Goal: Find specific page/section: Find specific page/section

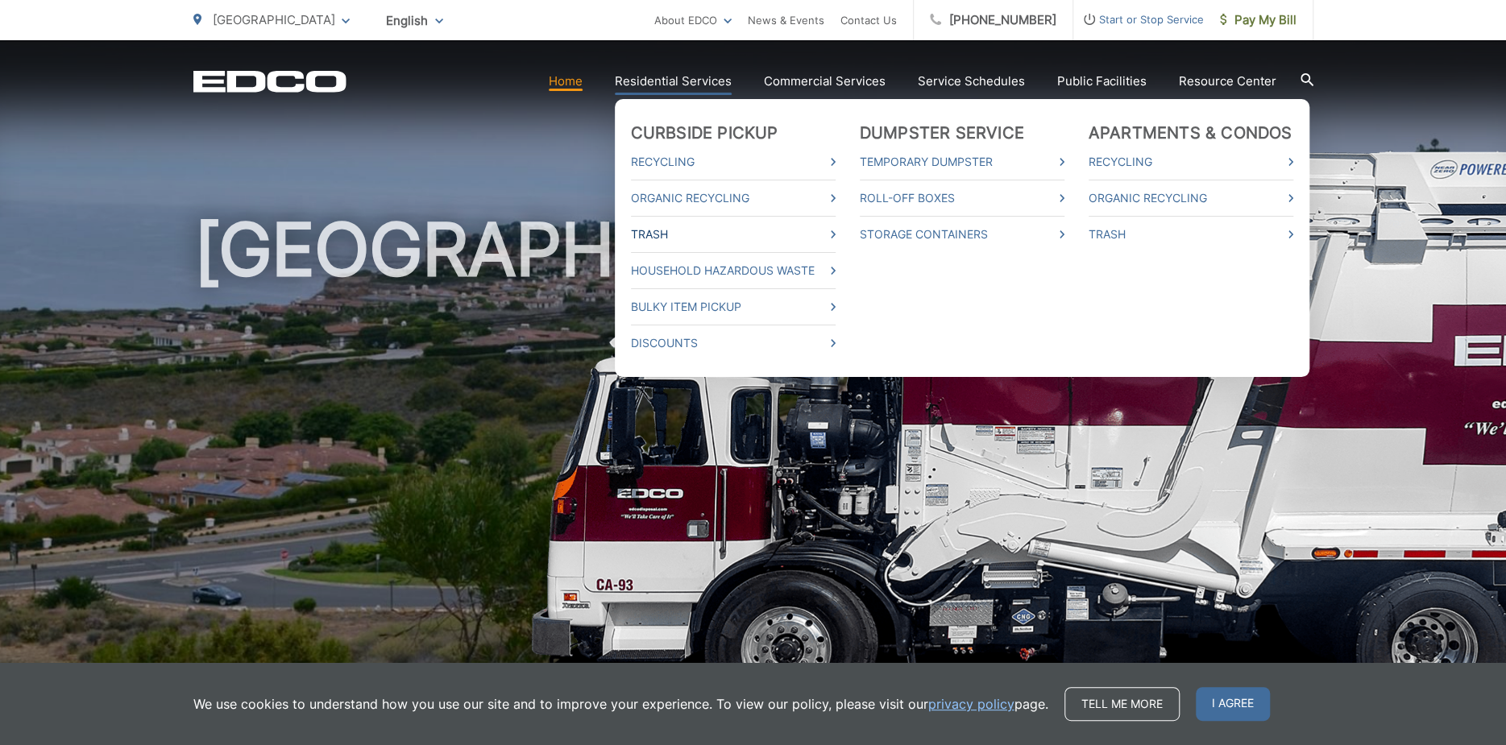
click at [659, 226] on link "Trash" at bounding box center [733, 234] width 205 height 19
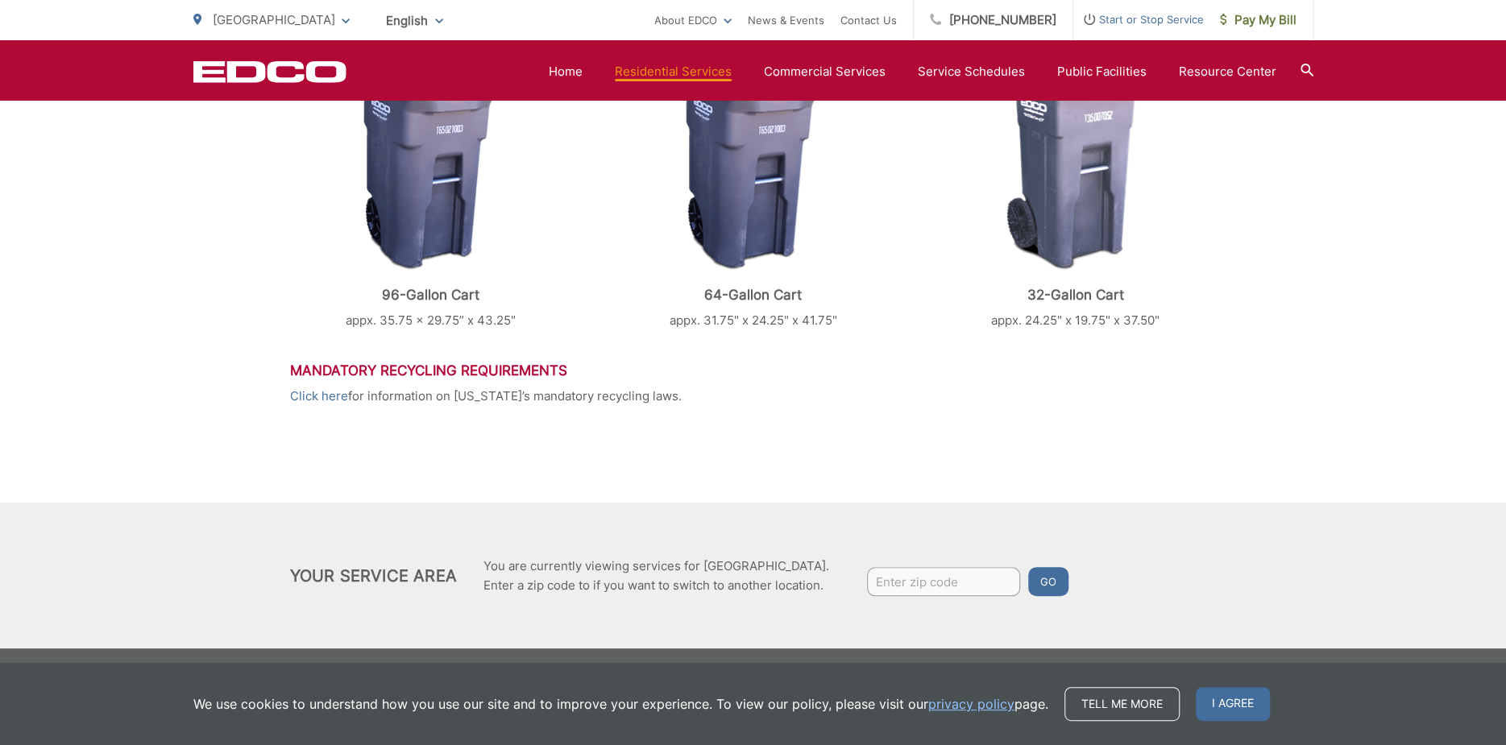
scroll to position [765, 0]
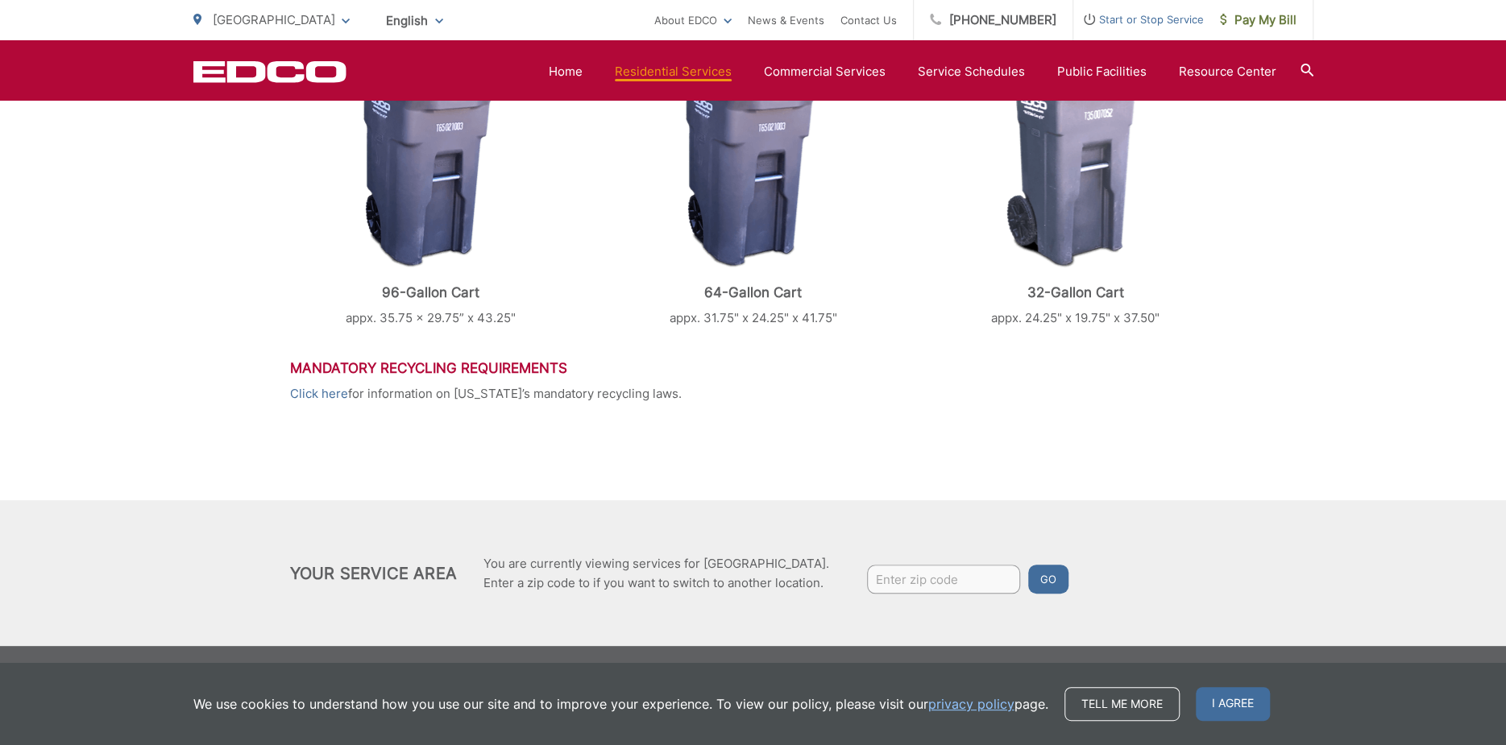
click at [898, 568] on input "Enter zip code" at bounding box center [943, 579] width 153 height 29
type input "90275"
click at [1028, 565] on button "Go" at bounding box center [1048, 579] width 40 height 29
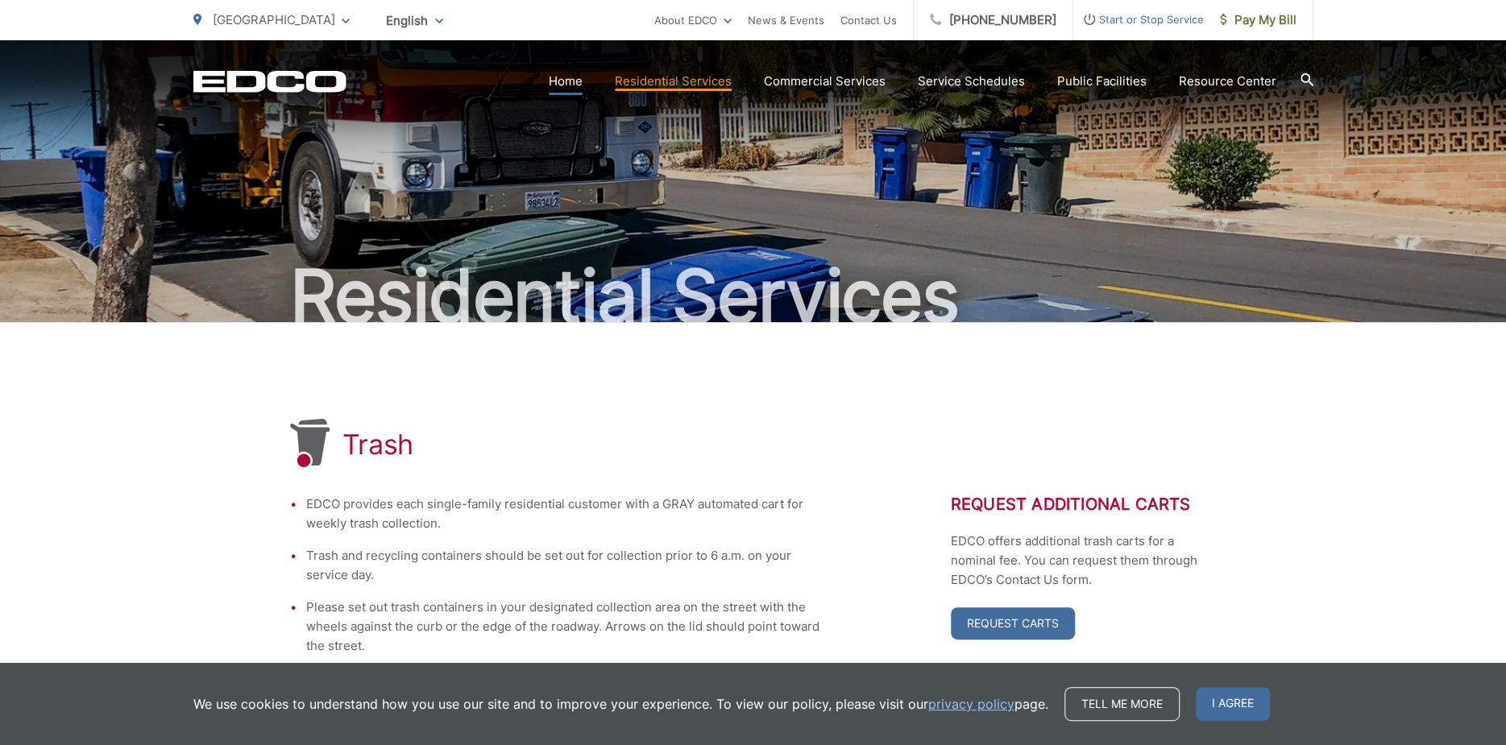
click at [577, 76] on link "Home" at bounding box center [566, 81] width 34 height 19
